Goal: Task Accomplishment & Management: Manage account settings

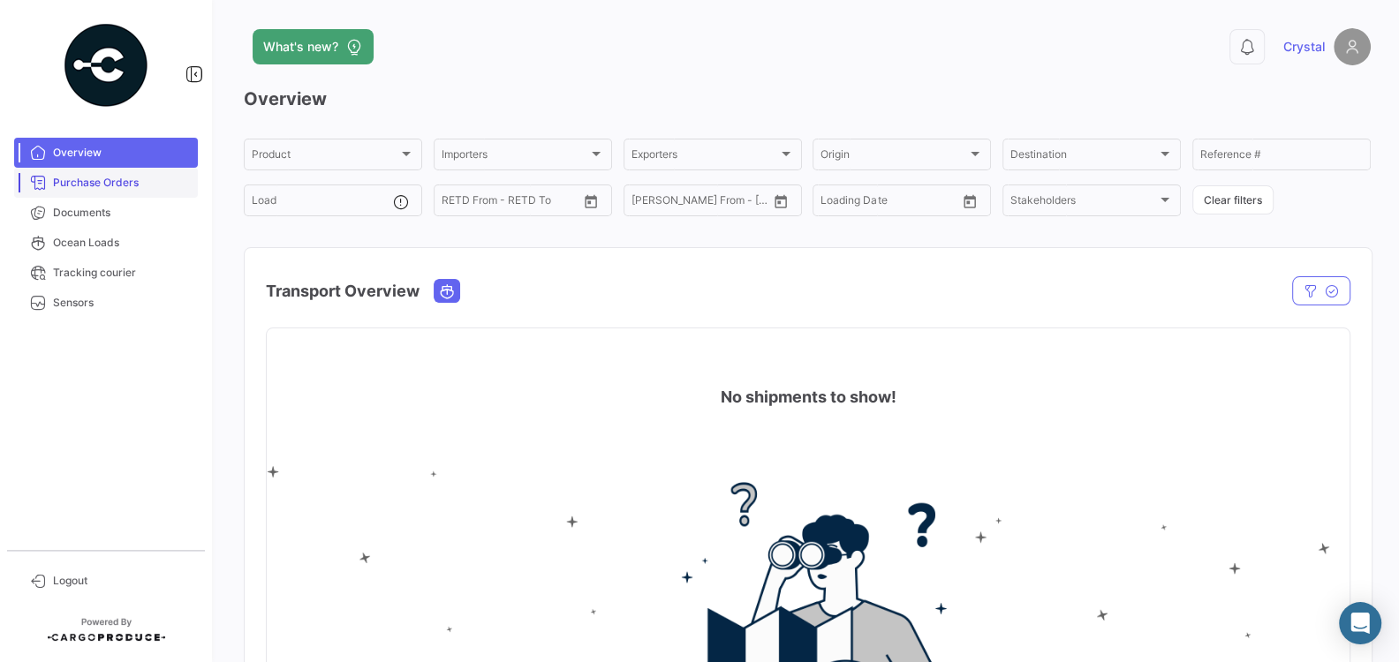
click at [89, 183] on span "Purchase Orders" at bounding box center [122, 183] width 138 height 16
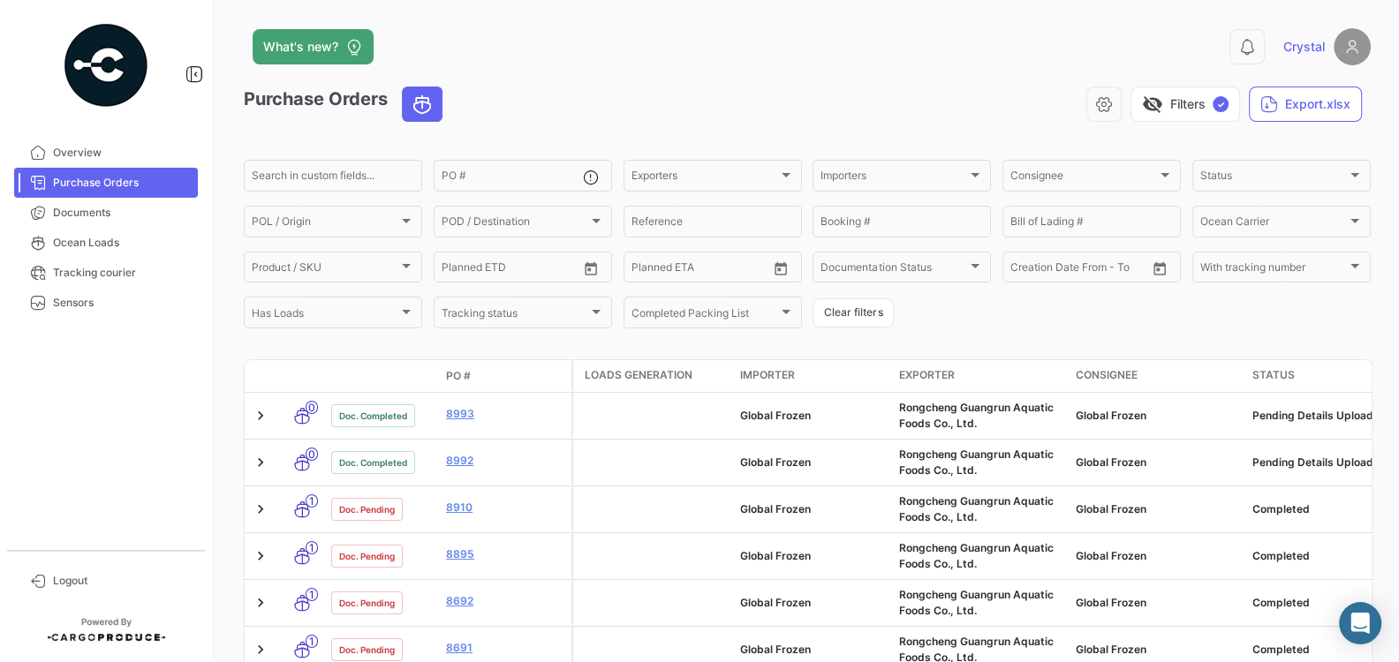
scroll to position [3, 0]
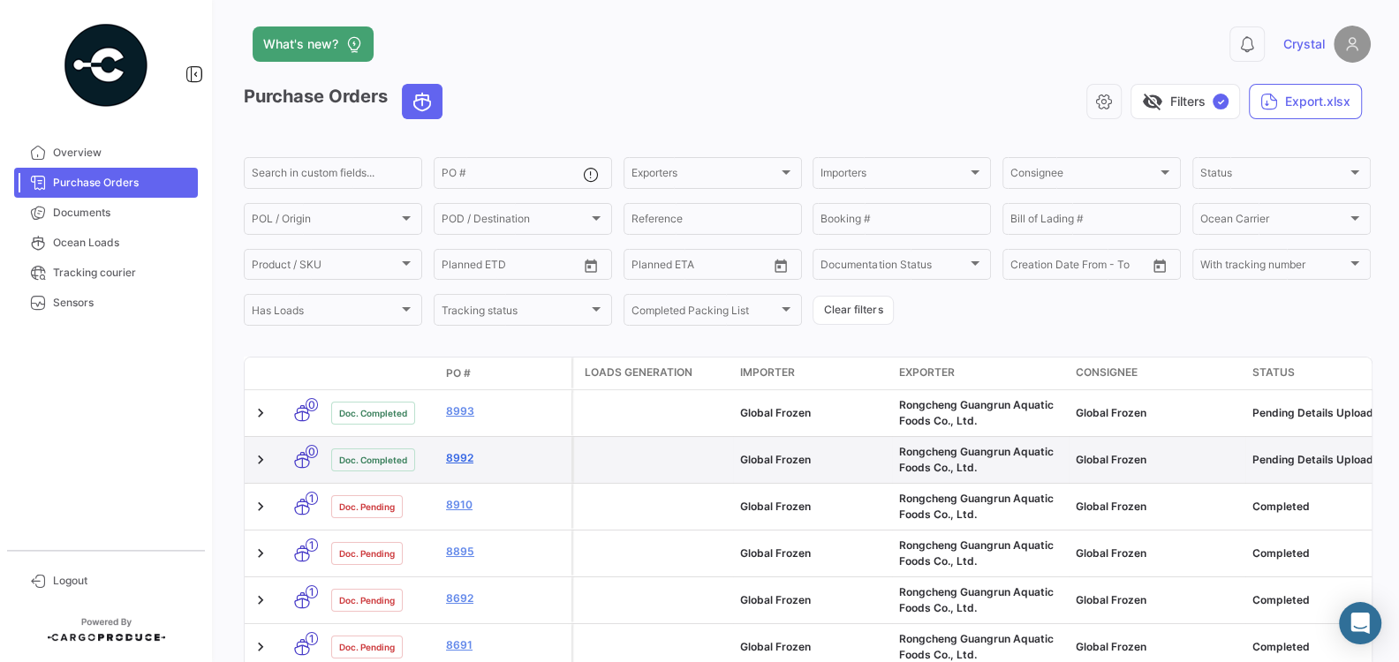
click at [461, 457] on link "8992" at bounding box center [505, 458] width 118 height 16
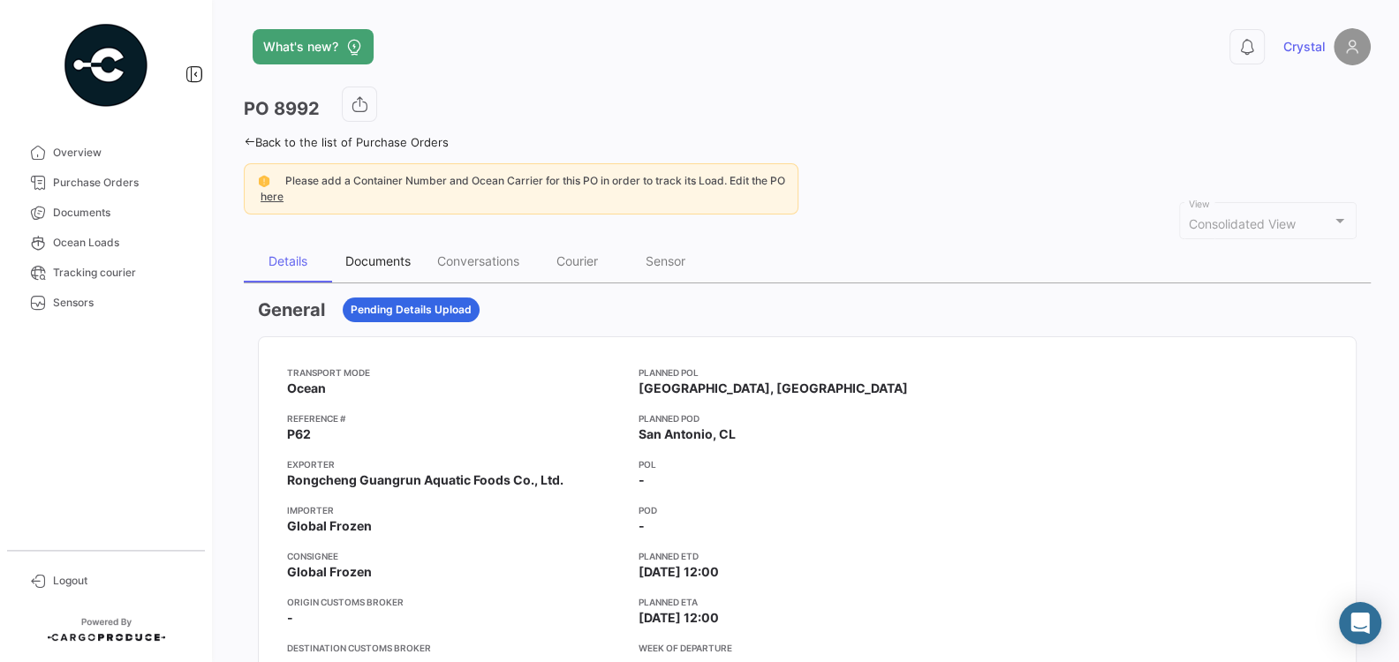
click at [359, 254] on div "Documents" at bounding box center [377, 260] width 65 height 15
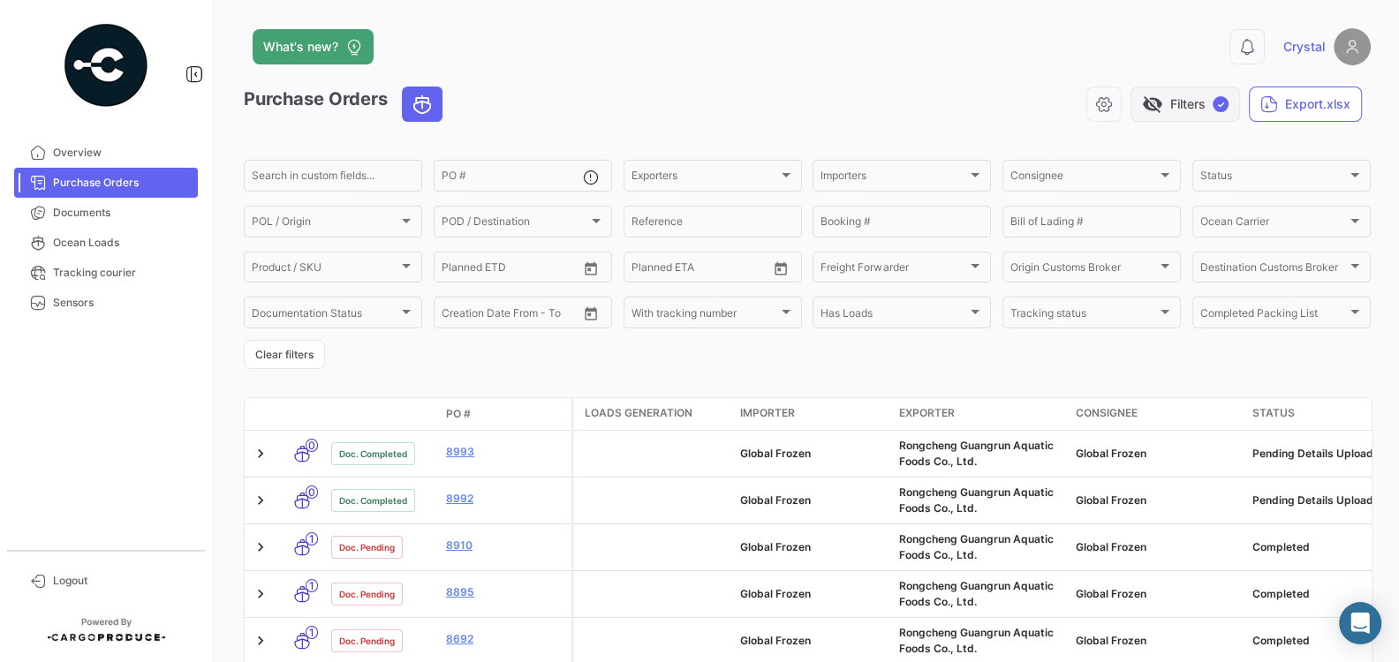
click at [1222, 101] on span "✓" at bounding box center [1221, 104] width 16 height 16
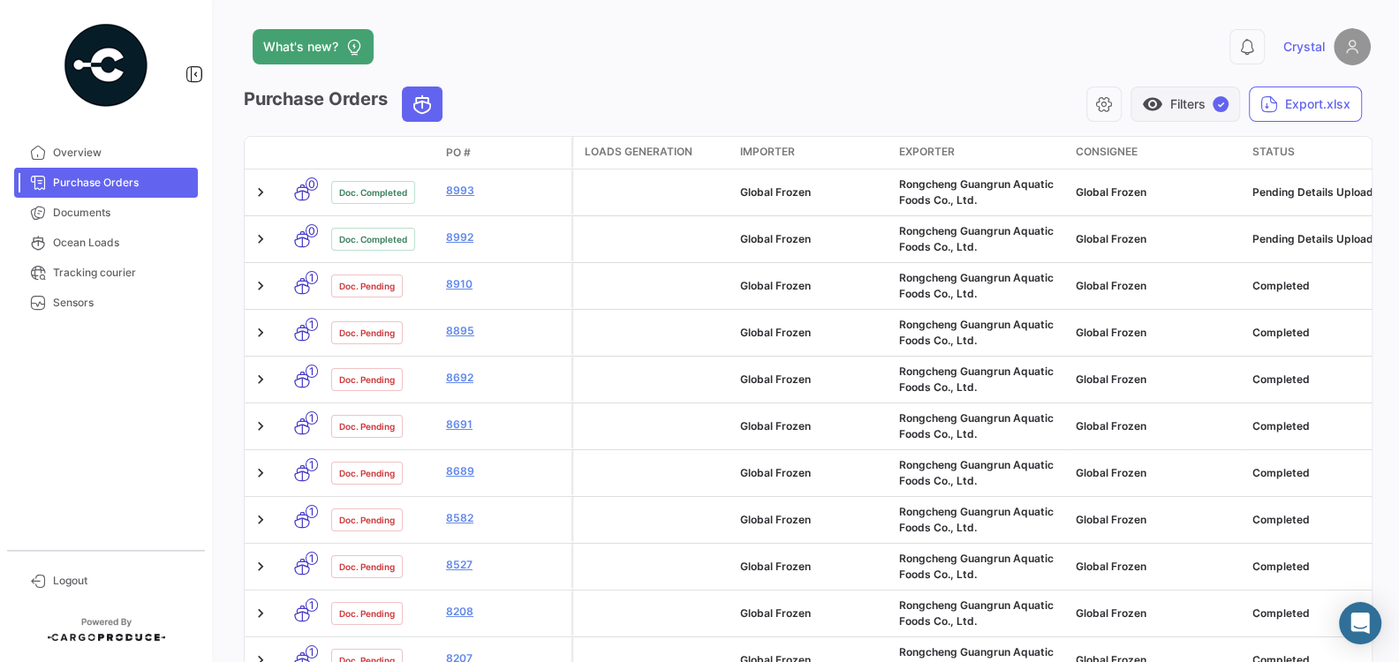
click at [1224, 104] on span "✓" at bounding box center [1221, 104] width 16 height 16
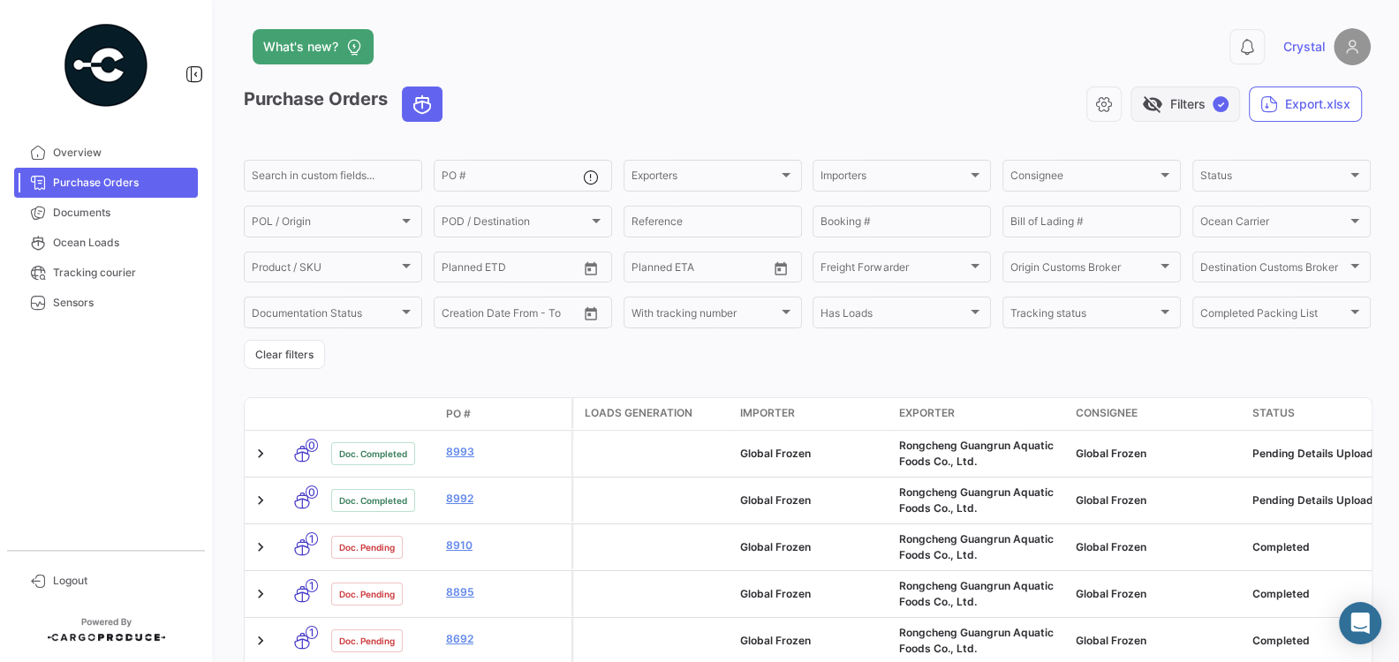
click at [1221, 104] on span "✓" at bounding box center [1221, 104] width 16 height 16
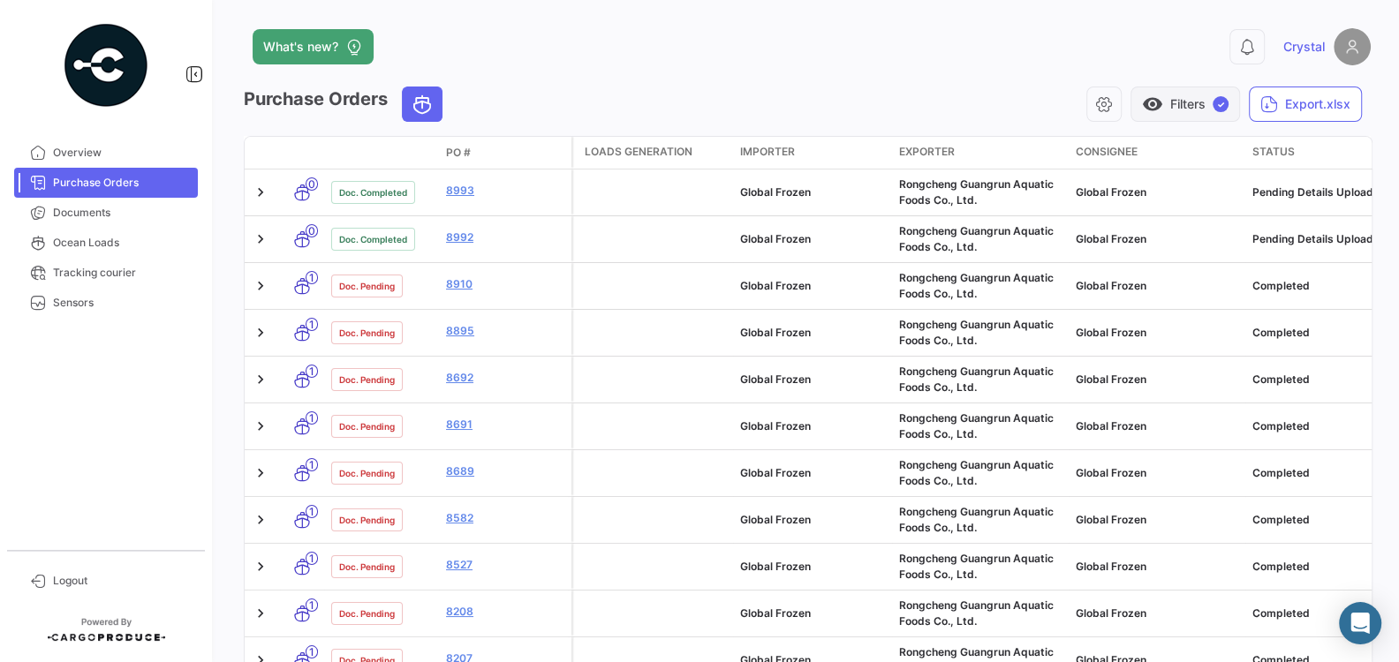
click at [1221, 103] on span "✓" at bounding box center [1221, 104] width 16 height 16
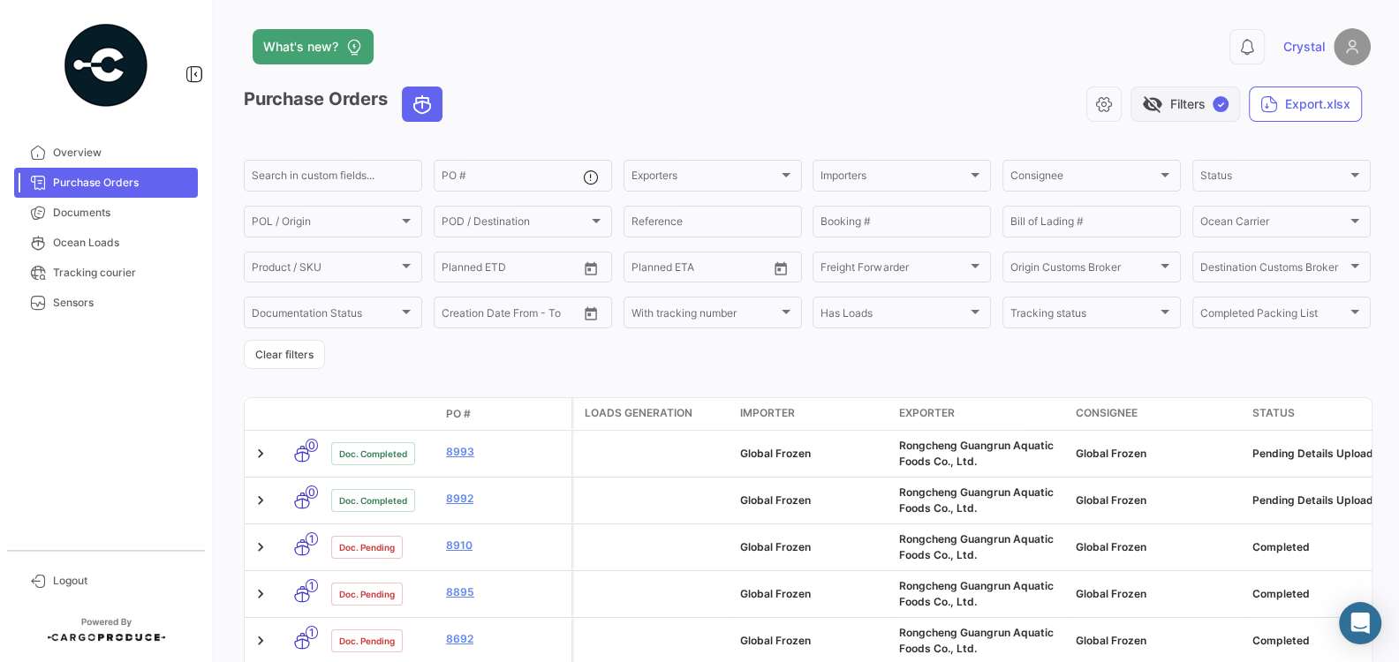
click at [1221, 103] on span "✓" at bounding box center [1221, 104] width 16 height 16
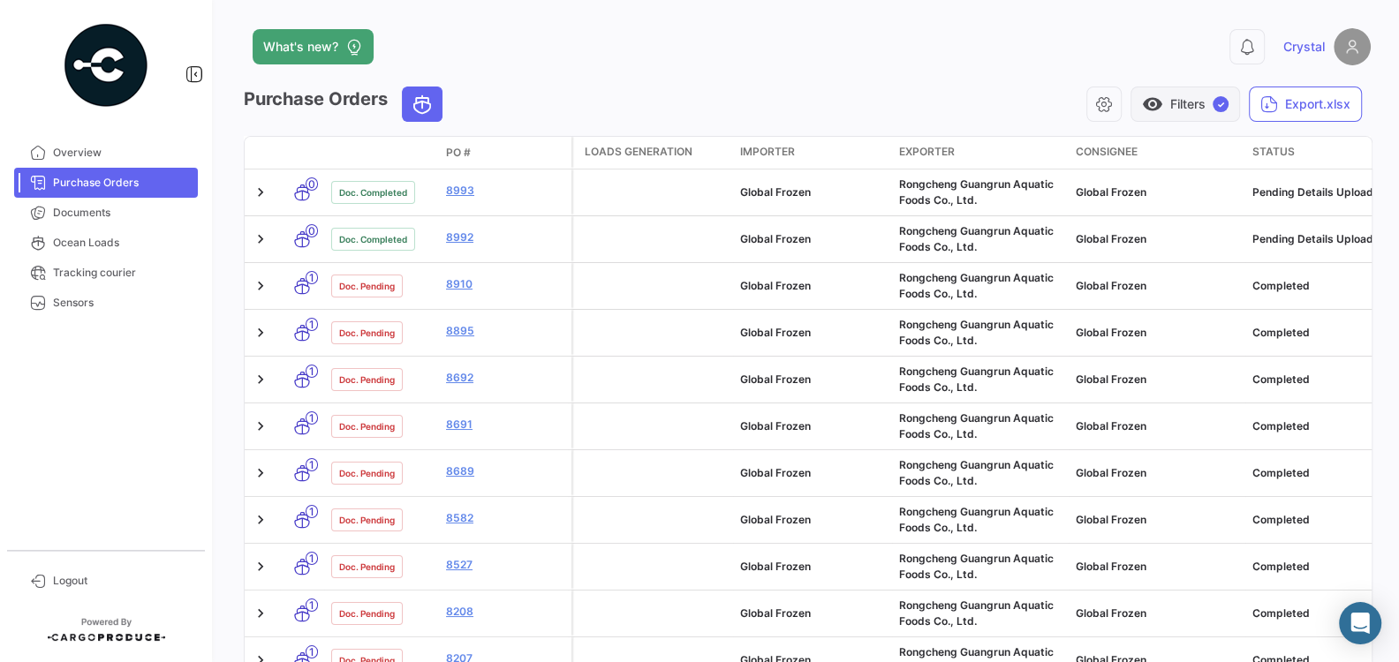
click at [1221, 103] on span "✓" at bounding box center [1221, 104] width 16 height 16
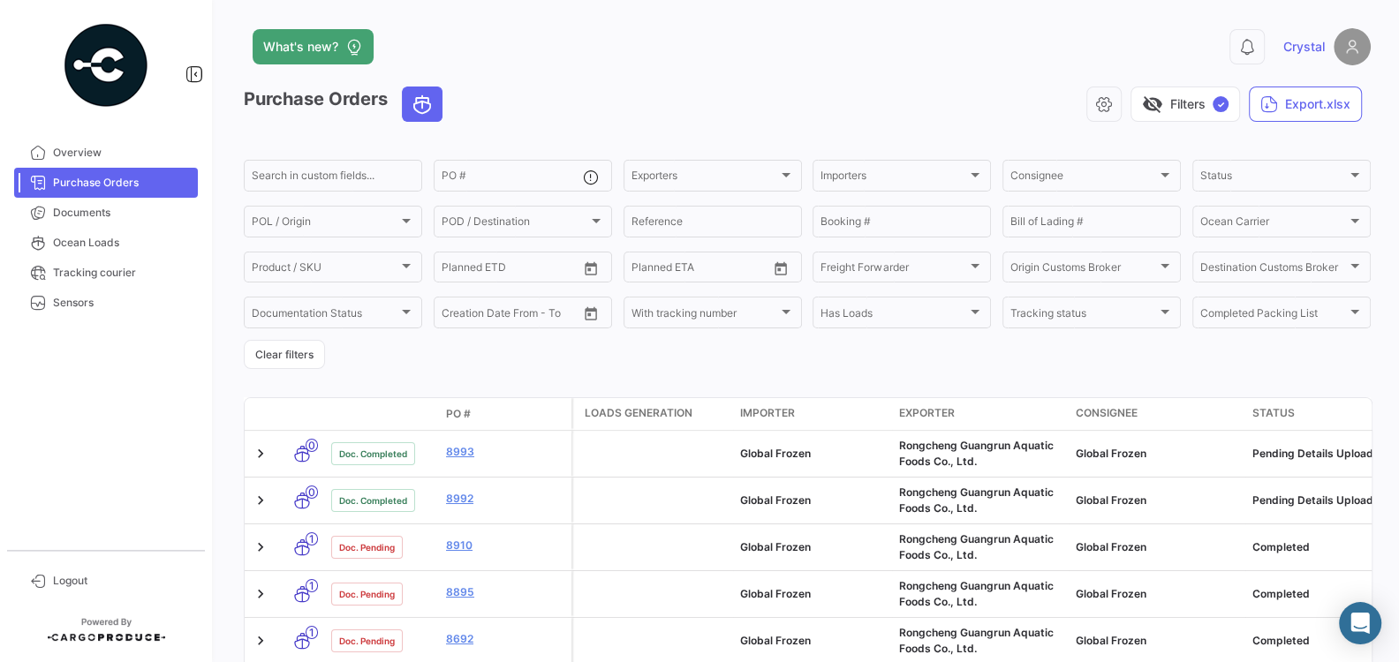
click at [993, 57] on div "0 Crystal" at bounding box center [1117, 46] width 507 height 37
click at [1307, 103] on button "Export.xlsx" at bounding box center [1305, 104] width 113 height 35
click at [1270, 223] on span "Export PO's + Documents info" at bounding box center [1263, 218] width 175 height 15
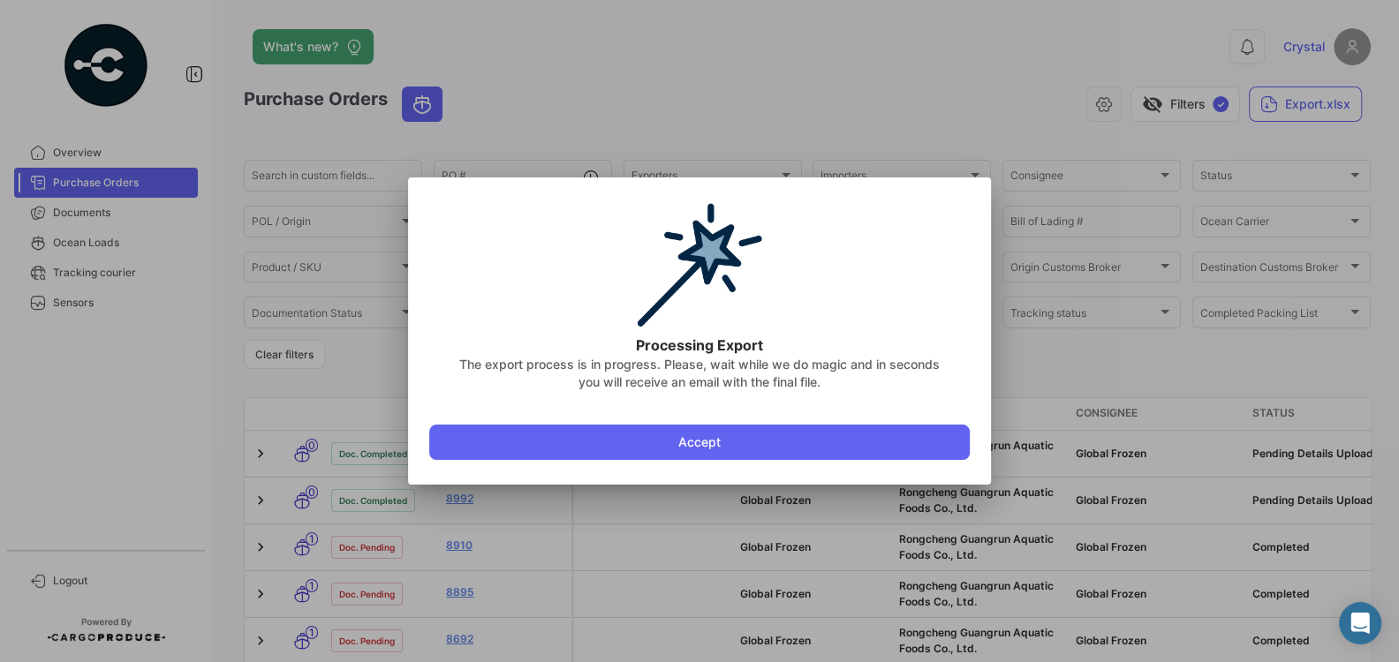
click at [713, 133] on div at bounding box center [699, 331] width 1399 height 662
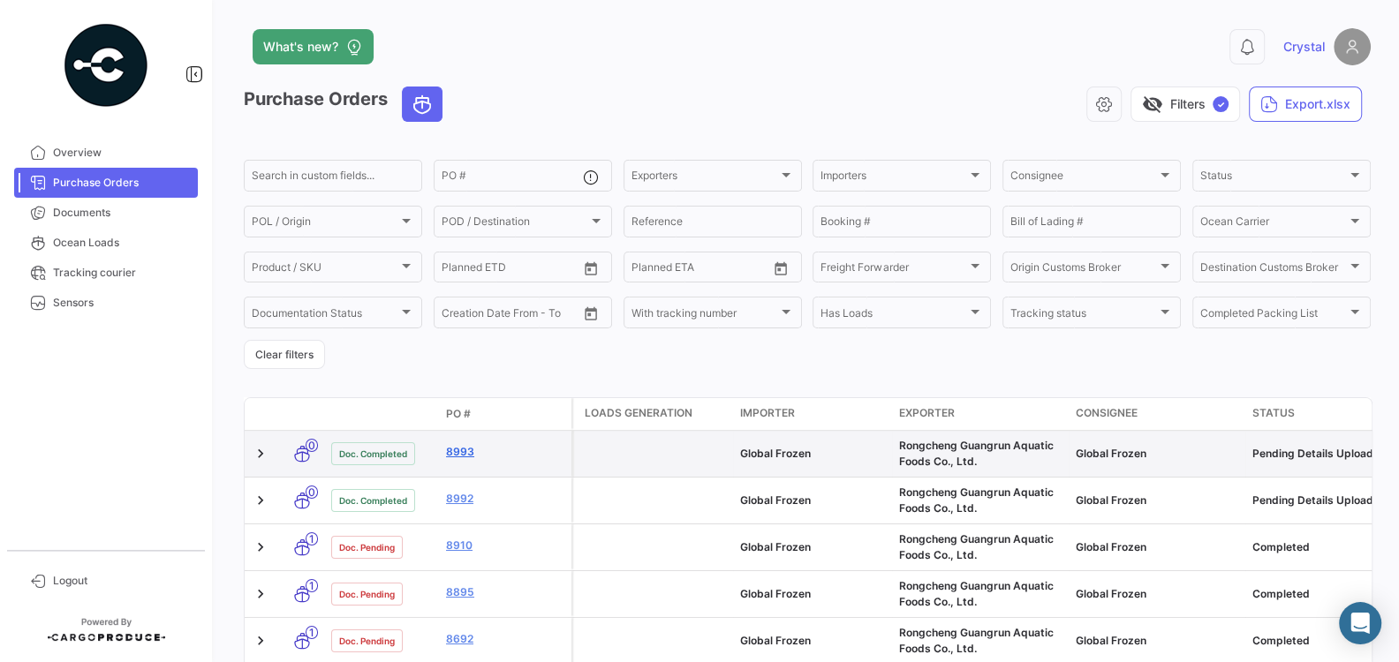
click at [464, 458] on link "8993" at bounding box center [505, 452] width 118 height 16
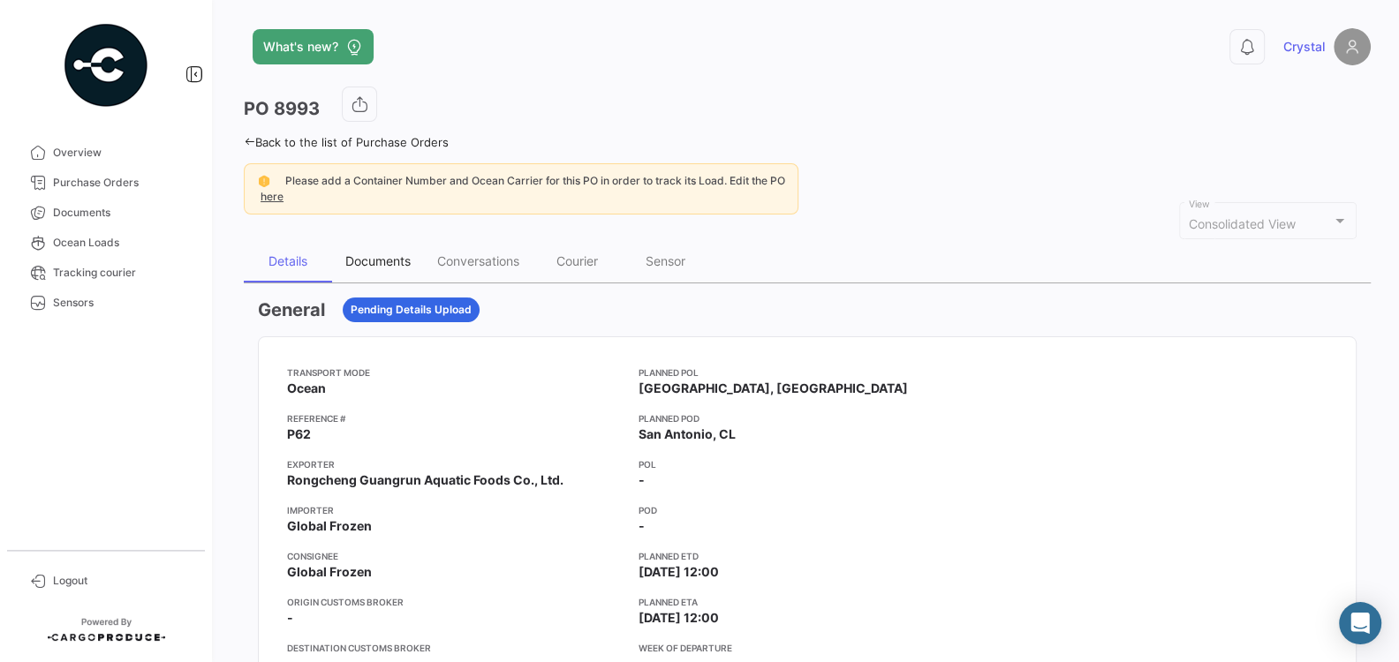
click at [360, 250] on div "Documents" at bounding box center [378, 261] width 92 height 42
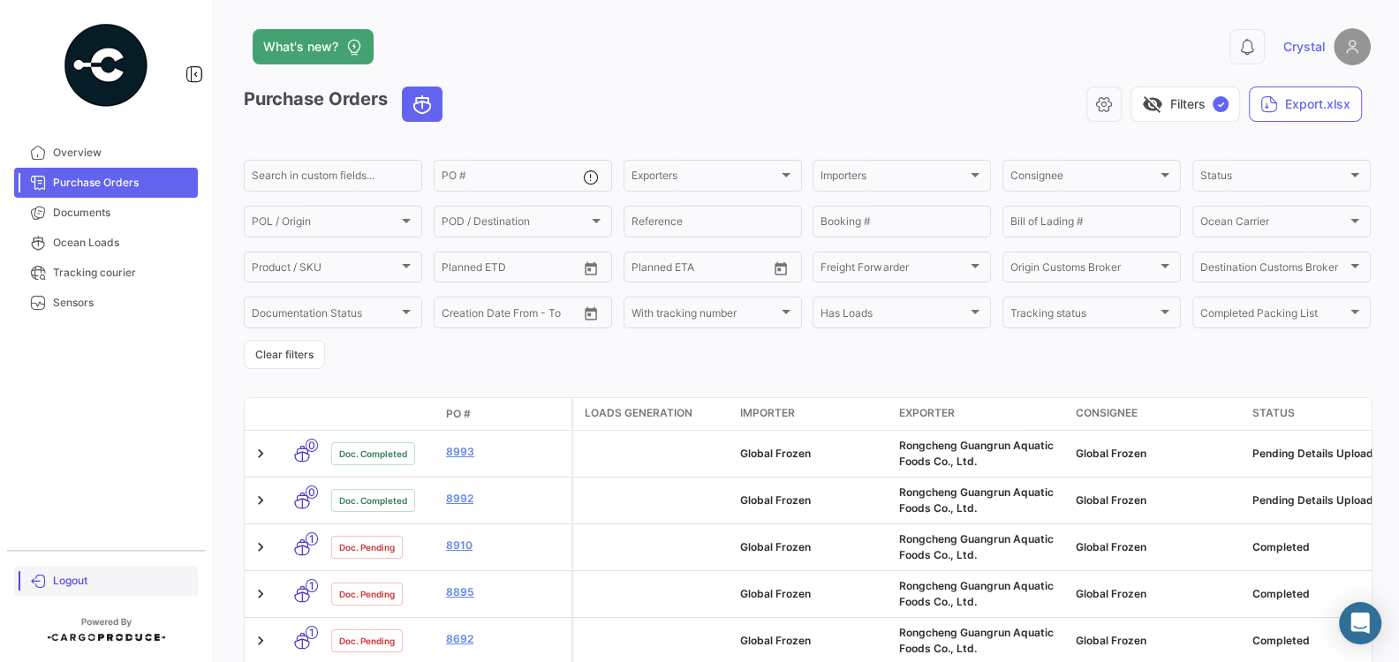
click at [59, 580] on span "Logout" at bounding box center [122, 581] width 138 height 16
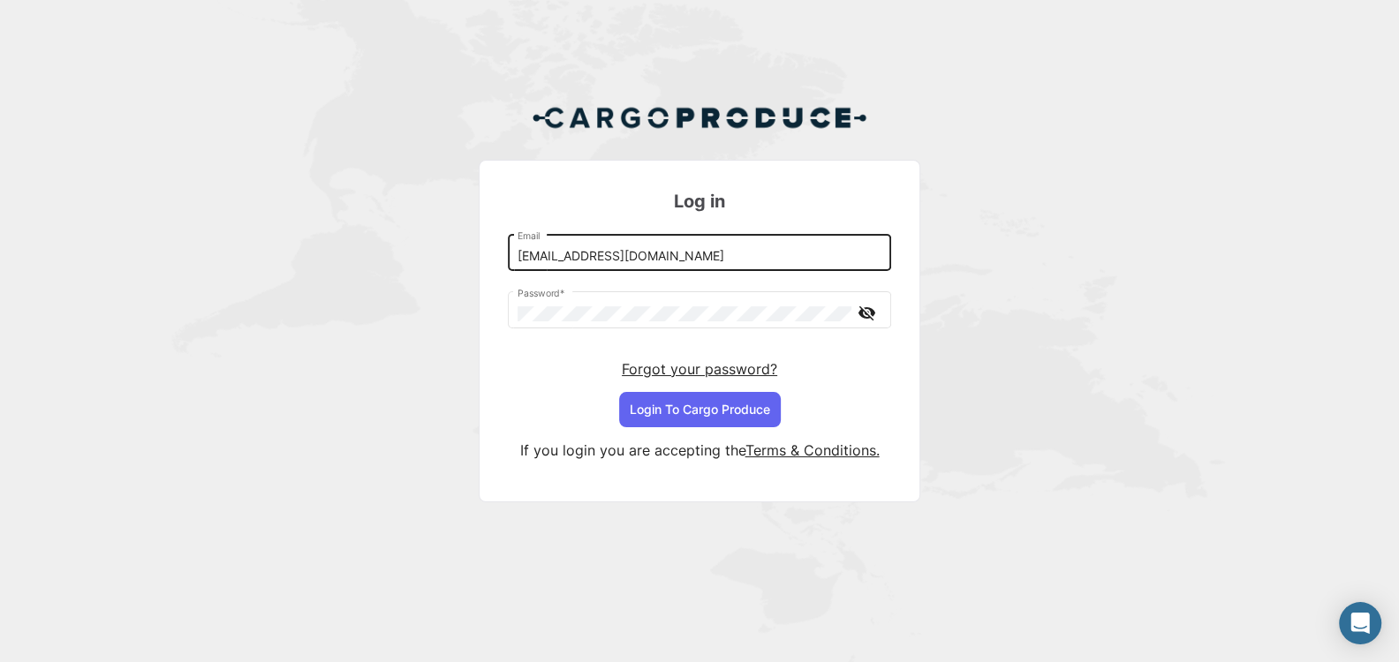
click at [742, 255] on input "[EMAIL_ADDRESS][DOMAIN_NAME]" at bounding box center [700, 256] width 365 height 15
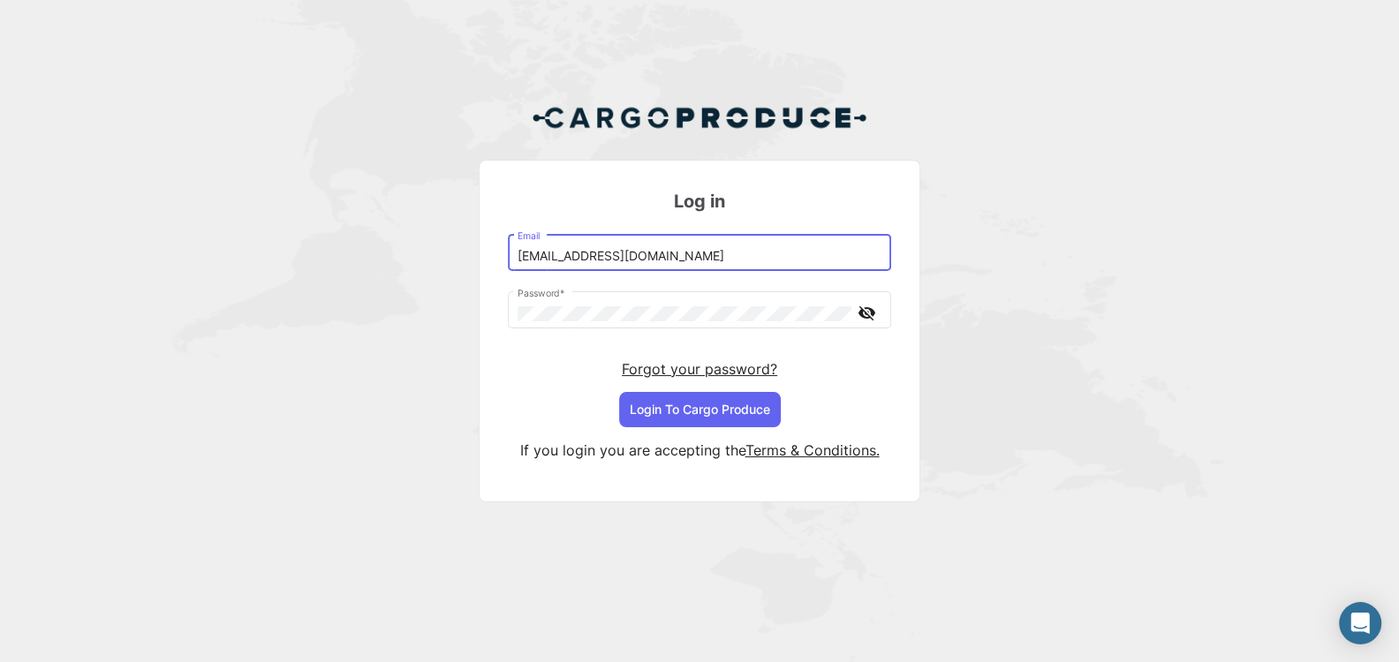
type input "[EMAIL_ADDRESS][DOMAIN_NAME]"
click at [709, 400] on button "Login To Cargo Produce" at bounding box center [700, 409] width 162 height 35
